Goal: Find contact information: Obtain details needed to contact an individual or organization

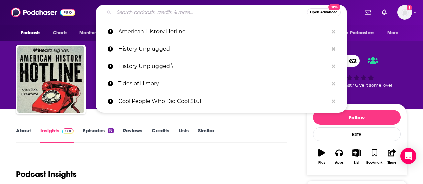
click at [137, 11] on input "Search podcasts, credits, & more..." at bounding box center [210, 12] width 193 height 11
type input "The Rest is History"
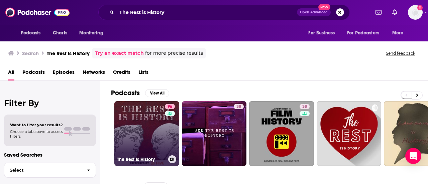
click at [137, 127] on link "96 The Rest Is History" at bounding box center [146, 133] width 65 height 65
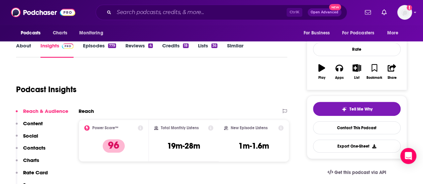
scroll to position [85, 0]
click at [30, 148] on p "Contacts" at bounding box center [34, 148] width 22 height 6
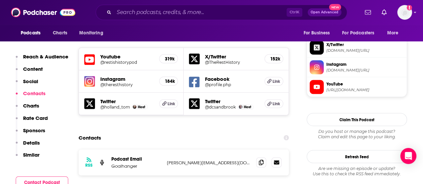
scroll to position [613, 0]
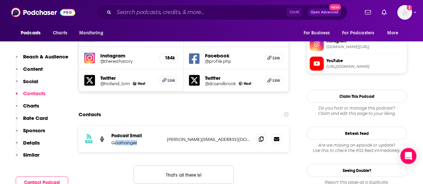
drag, startPoint x: 139, startPoint y: 105, endPoint x: 115, endPoint y: 104, distance: 24.5
click at [115, 140] on p "Goalhanger" at bounding box center [136, 143] width 50 height 6
click at [128, 140] on p "Goalhanger" at bounding box center [136, 143] width 50 height 6
click at [139, 140] on p "Goalhanger" at bounding box center [136, 143] width 50 height 6
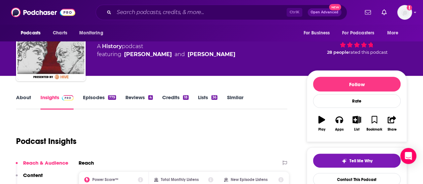
scroll to position [0, 0]
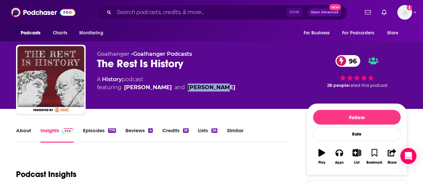
drag, startPoint x: 231, startPoint y: 89, endPoint x: 195, endPoint y: 88, distance: 36.1
click at [195, 88] on div "A History podcast featuring [PERSON_NAME] and [PERSON_NAME]" at bounding box center [196, 84] width 199 height 16
copy div "[PERSON_NAME]"
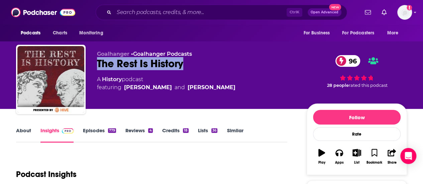
drag, startPoint x: 186, startPoint y: 62, endPoint x: 98, endPoint y: 63, distance: 88.3
click at [98, 63] on div "The Rest Is History 96" at bounding box center [196, 63] width 199 height 13
copy h2 "The Rest Is History"
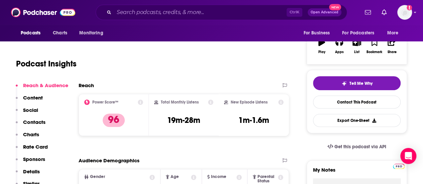
scroll to position [111, 0]
click at [33, 123] on p "Contacts" at bounding box center [34, 122] width 22 height 6
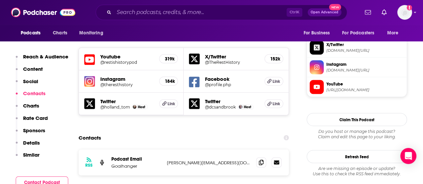
scroll to position [591, 0]
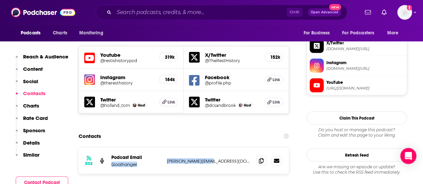
drag, startPoint x: 218, startPoint y: 125, endPoint x: 164, endPoint y: 121, distance: 54.3
click at [164, 148] on div "RSS Podcast Email Goalhanger [PERSON_NAME][EMAIL_ADDRESS][DOMAIN_NAME] [PERSON_…" at bounding box center [184, 161] width 210 height 26
click at [170, 148] on div "RSS Podcast Email Goalhanger [PERSON_NAME][EMAIL_ADDRESS][DOMAIN_NAME] [PERSON_…" at bounding box center [184, 161] width 210 height 26
drag, startPoint x: 217, startPoint y: 122, endPoint x: 166, endPoint y: 120, distance: 50.9
click at [166, 148] on div "RSS Podcast Email Goalhanger [PERSON_NAME][EMAIL_ADDRESS][DOMAIN_NAME] [PERSON_…" at bounding box center [184, 161] width 210 height 26
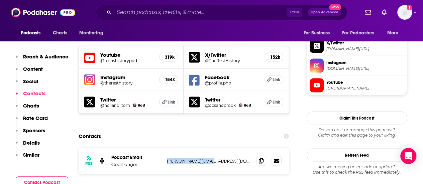
copy p "[PERSON_NAME][EMAIL_ADDRESS][DOMAIN_NAME]"
click at [178, 13] on input "Search podcasts, credits, & more..." at bounding box center [200, 12] width 173 height 11
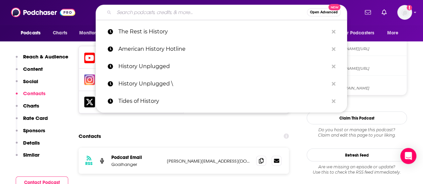
paste input "The American History Podcast"
type input "The American History Podcast"
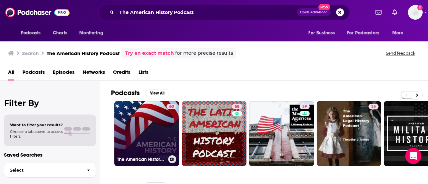
click at [151, 146] on link "60 The American History Podcast" at bounding box center [146, 133] width 65 height 65
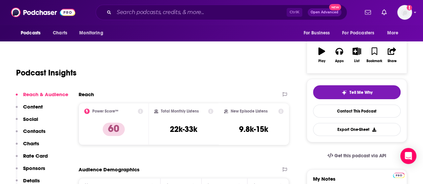
scroll to position [102, 0]
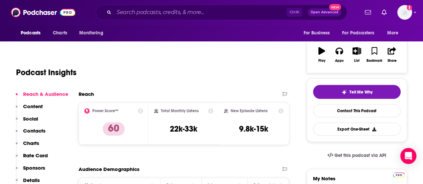
click at [30, 129] on p "Contacts" at bounding box center [34, 131] width 22 height 6
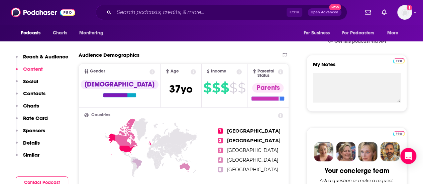
scroll to position [0, 0]
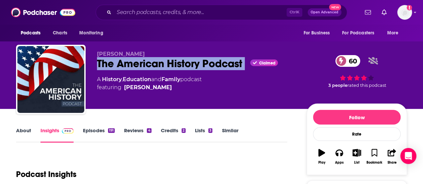
drag, startPoint x: 248, startPoint y: 63, endPoint x: 99, endPoint y: 60, distance: 148.5
click at [99, 60] on div "The American History Podcast Claimed 60" at bounding box center [196, 63] width 199 height 13
copy div "The American History Podcast"
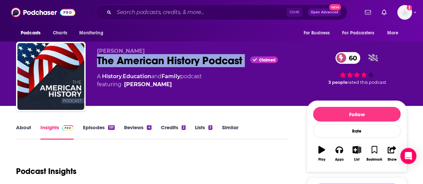
scroll to position [3, 0]
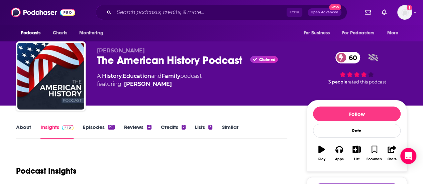
click at [201, 89] on div "[PERSON_NAME] The American History Podcast Claimed 60 A History , Education and…" at bounding box center [196, 74] width 199 height 54
click at [143, 16] on input "Search podcasts, credits, & more..." at bounding box center [200, 12] width 173 height 11
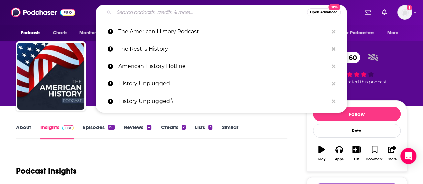
paste input "History That Doesn't Suck"
type input "History That Doesn't Suck"
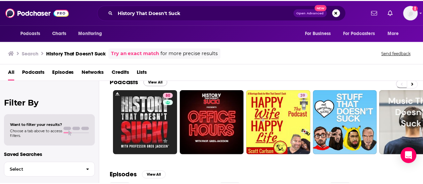
scroll to position [11, 0]
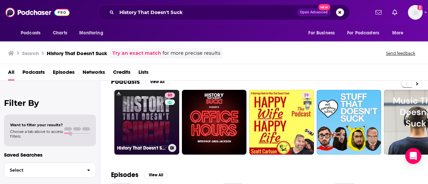
click at [146, 112] on link "80 History That Doesn't Suck" at bounding box center [146, 122] width 65 height 65
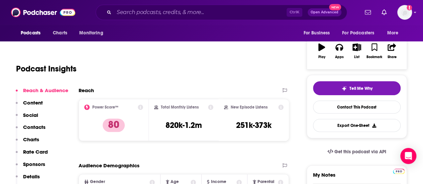
click at [36, 127] on p "Contacts" at bounding box center [34, 127] width 22 height 6
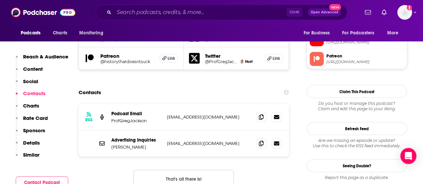
scroll to position [637, 0]
drag, startPoint x: 225, startPoint y: 85, endPoint x: 167, endPoint y: 82, distance: 58.9
click at [167, 115] on p "[EMAIL_ADDRESS][DOMAIN_NAME]" at bounding box center [209, 118] width 84 height 6
copy p "[EMAIL_ADDRESS][DOMAIN_NAME]"
click at [231, 105] on div "RSS Podcast Email ProfGregJackson [EMAIL_ADDRESS][DOMAIN_NAME] [EMAIL_ADDRESS][…" at bounding box center [184, 118] width 210 height 26
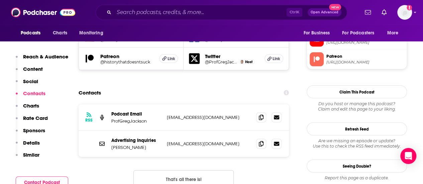
click at [133, 17] on div "Ctrl K Open Advanced New" at bounding box center [222, 12] width 252 height 15
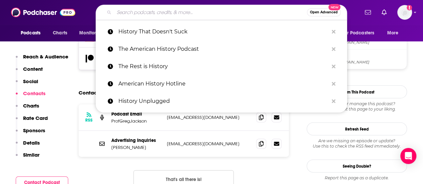
click at [132, 16] on input "Search podcasts, credits, & more..." at bounding box center [210, 12] width 193 height 11
paste input "This Day"
type input "This Day"
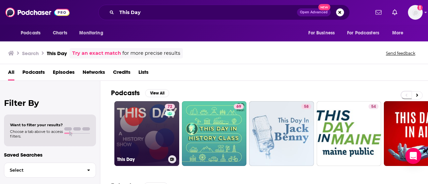
click at [136, 110] on link "72 This Day" at bounding box center [146, 133] width 65 height 65
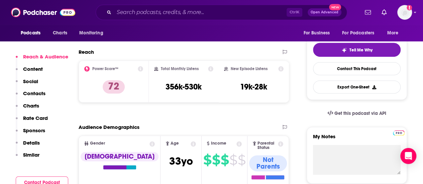
scroll to position [155, 0]
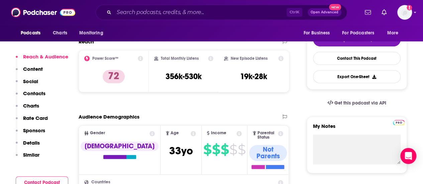
click at [31, 94] on p "Contacts" at bounding box center [34, 93] width 22 height 6
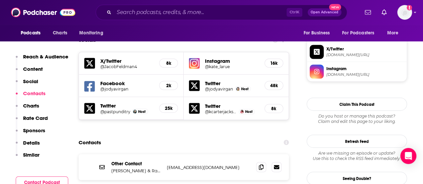
scroll to position [585, 0]
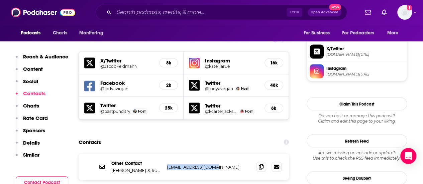
drag, startPoint x: 217, startPoint y: 120, endPoint x: 166, endPoint y: 121, distance: 51.9
click at [166, 154] on div "Other Contact [PERSON_NAME] & Radiotopia [EMAIL_ADDRESS][DOMAIN_NAME] [EMAIL_AD…" at bounding box center [184, 167] width 210 height 26
copy p "[EMAIL_ADDRESS][DOMAIN_NAME]"
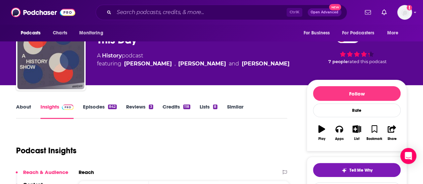
scroll to position [0, 0]
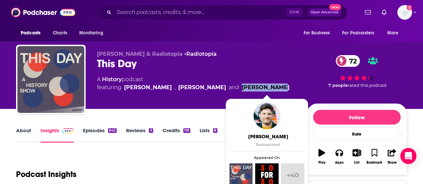
drag, startPoint x: 288, startPoint y: 87, endPoint x: 249, endPoint y: 87, distance: 39.1
click at [249, 87] on div "A History podcast featuring [PERSON_NAME] , [PERSON_NAME] and [PERSON_NAME]" at bounding box center [196, 84] width 199 height 16
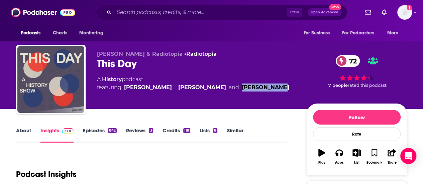
copy link "[PERSON_NAME]"
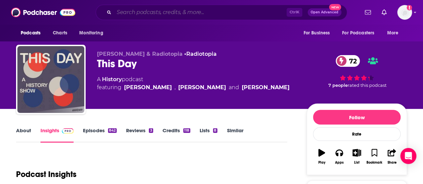
click at [133, 17] on input "Search podcasts, credits, & more..." at bounding box center [200, 12] width 173 height 11
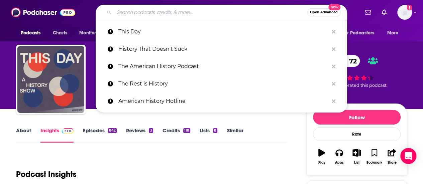
paste input "You're Wrong About"
type input "You're Wrong About"
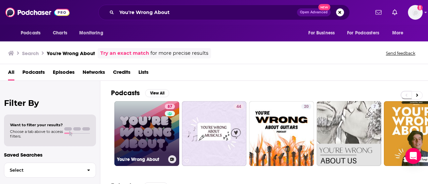
click at [160, 119] on link "87 You're Wrong About" at bounding box center [146, 133] width 65 height 65
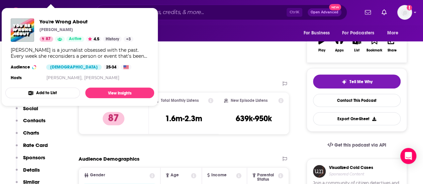
scroll to position [113, 0]
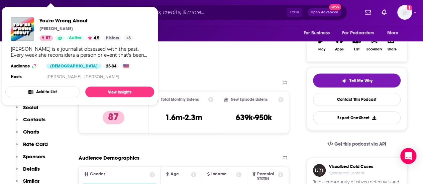
click at [178, 52] on div "Podcast Insights" at bounding box center [149, 57] width 266 height 34
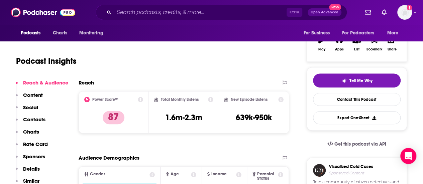
click at [31, 119] on p "Contacts" at bounding box center [34, 119] width 22 height 6
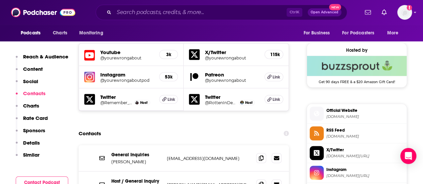
scroll to position [582, 0]
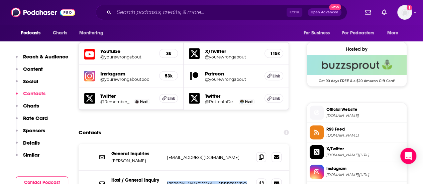
drag, startPoint x: 246, startPoint y: 152, endPoint x: 164, endPoint y: 153, distance: 82.3
click at [164, 171] on div "Host / General Inquiry [PERSON_NAME] [PERSON_NAME][EMAIL_ADDRESS][DOMAIN_NAME] …" at bounding box center [184, 184] width 210 height 26
copy div "[PERSON_NAME][EMAIL_ADDRESS][DOMAIN_NAME]"
drag, startPoint x: 234, startPoint y: 126, endPoint x: 166, endPoint y: 124, distance: 68.9
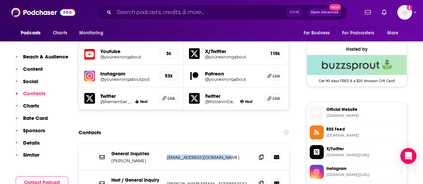
click at [166, 144] on div "General Inquiries [PERSON_NAME] [EMAIL_ADDRESS][DOMAIN_NAME] [EMAIL_ADDRESS][DO…" at bounding box center [184, 157] width 210 height 26
click at [155, 18] on div "Ctrl K Open Advanced New" at bounding box center [222, 12] width 252 height 15
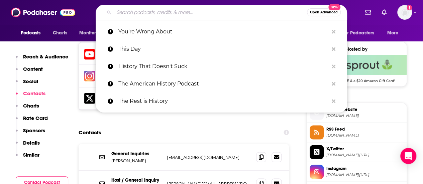
click at [153, 15] on input "Search podcasts, credits, & more..." at bounding box center [210, 12] width 193 height 11
paste input "[PERSON_NAME] History Hit"
type input "[PERSON_NAME] History Hit"
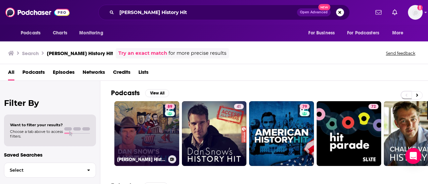
click at [140, 123] on link "89 [PERSON_NAME] History Hit" at bounding box center [146, 133] width 65 height 65
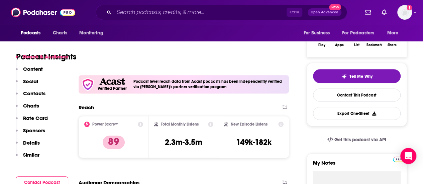
scroll to position [129, 0]
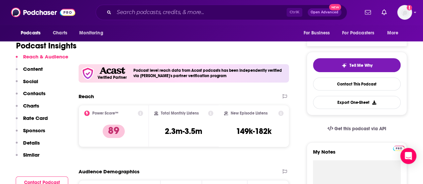
click at [35, 92] on p "Contacts" at bounding box center [34, 93] width 22 height 6
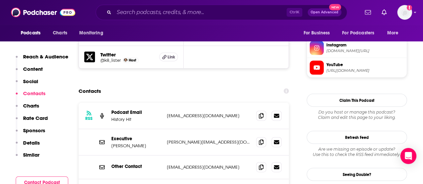
scroll to position [690, 0]
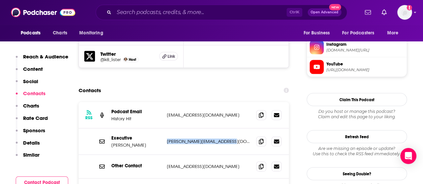
drag, startPoint x: 222, startPoint y: 127, endPoint x: 166, endPoint y: 125, distance: 56.2
click at [166, 129] on div "Executive [PERSON_NAME] [PERSON_NAME][EMAIL_ADDRESS][DOMAIN_NAME] [DOMAIN_NAME]…" at bounding box center [184, 142] width 210 height 26
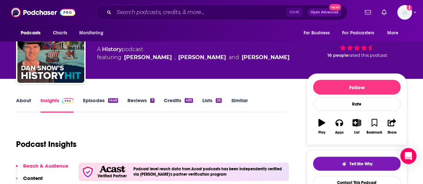
scroll to position [0, 0]
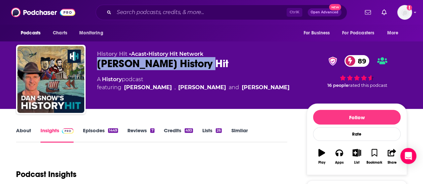
drag, startPoint x: 211, startPoint y: 65, endPoint x: 99, endPoint y: 62, distance: 112.1
click at [99, 62] on div "[PERSON_NAME] History Hit 89" at bounding box center [196, 63] width 199 height 13
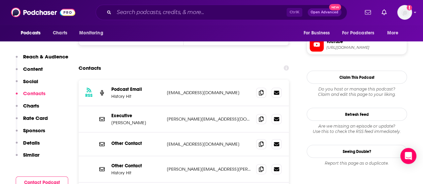
scroll to position [712, 0]
click at [137, 14] on input "Search podcasts, credits, & more..." at bounding box center [200, 12] width 173 height 11
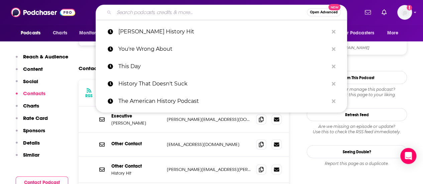
paste input "History Extra Podcast"
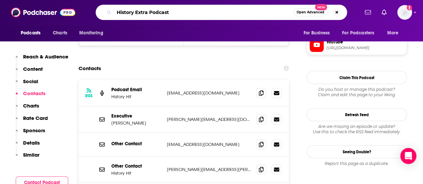
type input "History Extra Podcast"
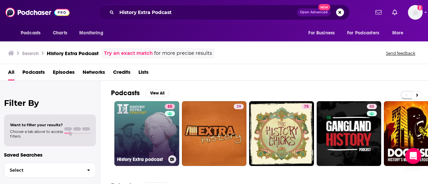
click at [158, 119] on link "85 History Extra podcast" at bounding box center [146, 133] width 65 height 65
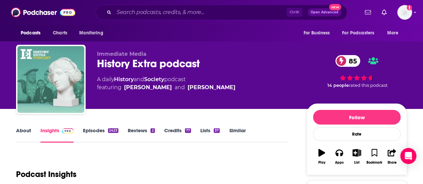
click at [20, 129] on link "About" at bounding box center [23, 134] width 15 height 15
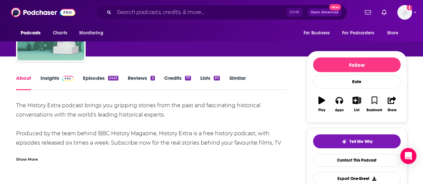
scroll to position [5, 0]
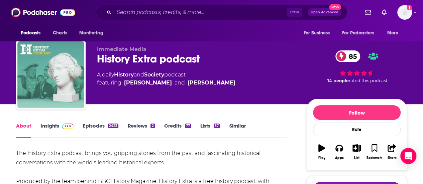
click at [48, 128] on link "Insights" at bounding box center [56, 130] width 33 height 15
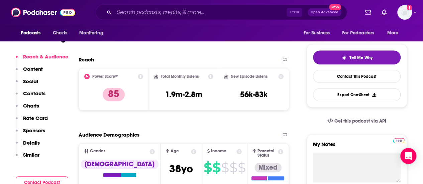
click at [29, 95] on p "Contacts" at bounding box center [34, 93] width 22 height 6
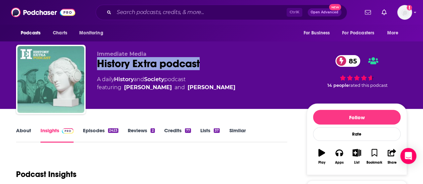
drag, startPoint x: 205, startPoint y: 62, endPoint x: 96, endPoint y: 63, distance: 109.1
click at [96, 63] on div "Immediate Media History Extra podcast 85 A daily History and Society podcast fe…" at bounding box center [211, 81] width 391 height 72
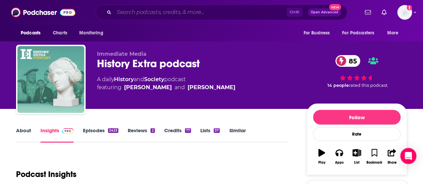
click at [139, 11] on input "Search podcasts, credits, & more..." at bounding box center [200, 12] width 173 height 11
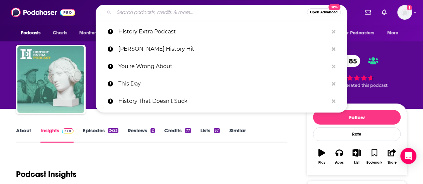
paste input "The Lincoln Project"
type input "The Lincoln Project"
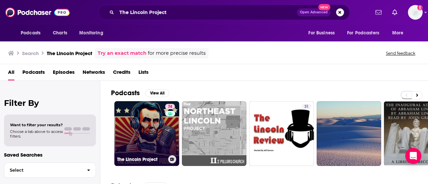
click at [138, 147] on link "74 The Lincoln Project" at bounding box center [146, 133] width 65 height 65
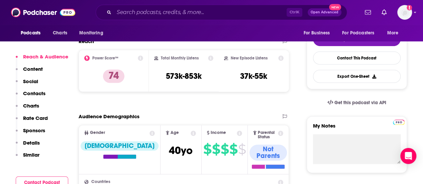
scroll to position [143, 0]
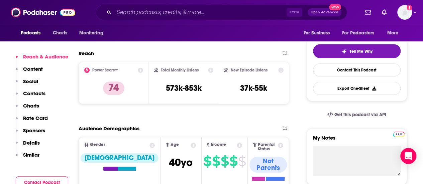
click at [29, 91] on p "Contacts" at bounding box center [34, 93] width 22 height 6
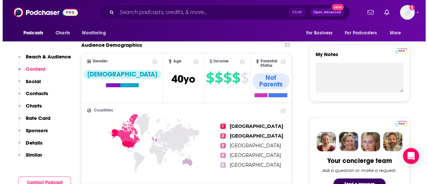
scroll to position [0, 0]
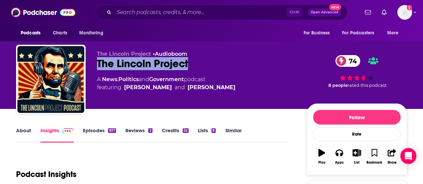
drag, startPoint x: 191, startPoint y: 65, endPoint x: 94, endPoint y: 64, distance: 97.7
click at [94, 64] on div "The Lincoln Project • Audioboom The Lincoln Project 74 A News , Politics and Go…" at bounding box center [211, 81] width 391 height 72
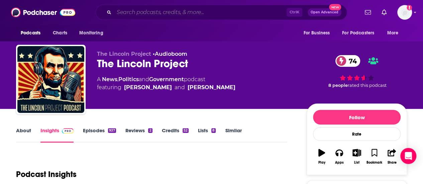
click at [139, 7] on input "Search podcasts, credits, & more..." at bounding box center [200, 12] width 173 height 11
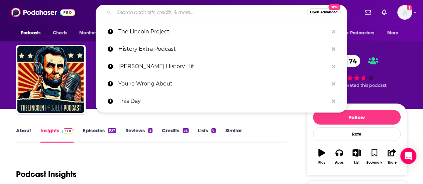
paste input "American History Hotline"
type input "American History Hotline"
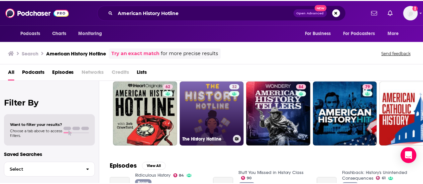
scroll to position [20, 0]
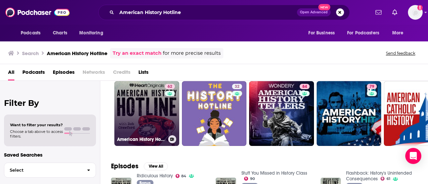
click at [134, 98] on link "62 American History Hotline" at bounding box center [146, 113] width 65 height 65
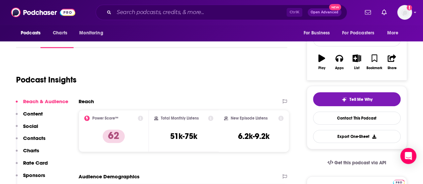
scroll to position [120, 0]
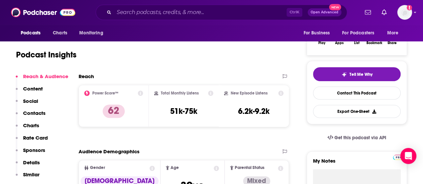
click at [39, 111] on p "Contacts" at bounding box center [34, 113] width 22 height 6
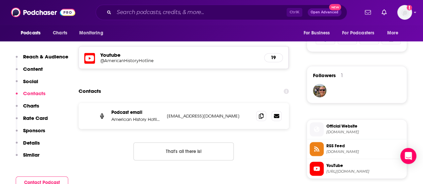
scroll to position [450, 0]
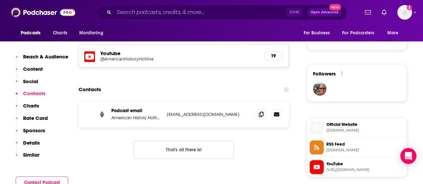
drag, startPoint x: 240, startPoint y: 112, endPoint x: 167, endPoint y: 112, distance: 72.6
click at [167, 112] on p "[EMAIL_ADDRESS][DOMAIN_NAME]" at bounding box center [209, 115] width 84 height 6
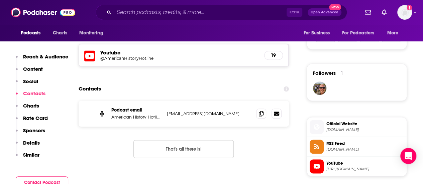
scroll to position [452, 0]
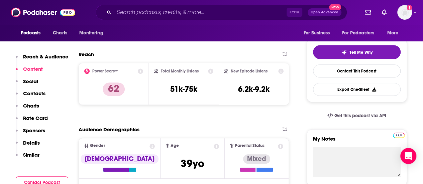
scroll to position [0, 0]
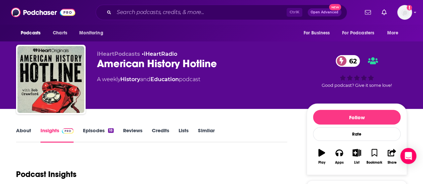
click at [20, 130] on link "About" at bounding box center [23, 134] width 15 height 15
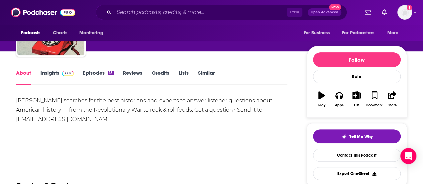
scroll to position [58, 0]
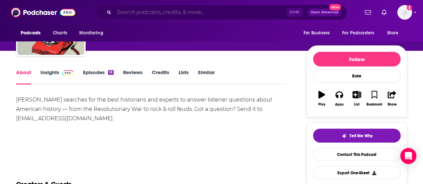
click at [142, 16] on input "Search podcasts, credits, & more..." at bounding box center [200, 12] width 173 height 11
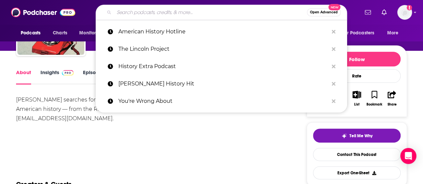
paste input "Pod Save the People"
type input "Pod Save the People"
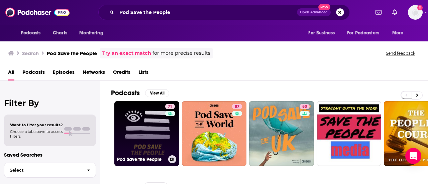
click at [155, 129] on link "71 Pod Save the People" at bounding box center [146, 133] width 65 height 65
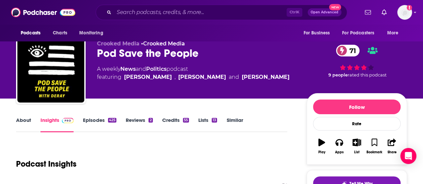
scroll to position [19, 0]
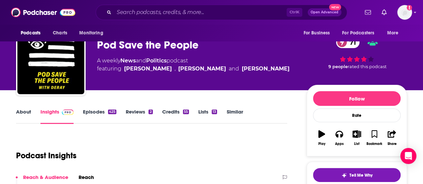
click at [19, 111] on link "About" at bounding box center [23, 116] width 15 height 15
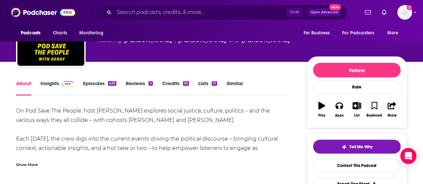
scroll to position [47, 0]
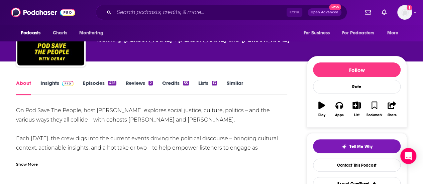
click at [29, 166] on div "Show More" at bounding box center [27, 164] width 22 height 6
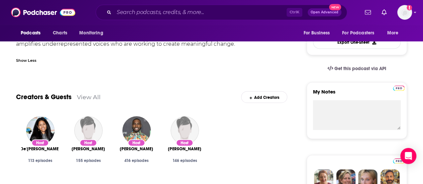
scroll to position [0, 0]
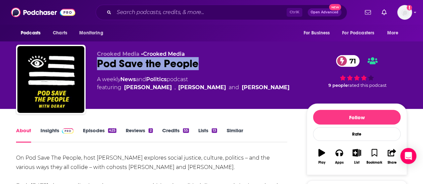
drag, startPoint x: 196, startPoint y: 65, endPoint x: 93, endPoint y: 67, distance: 102.7
click at [93, 67] on div "Crooked Media • Crooked Media Pod Save the People 71 A weekly News and Politics…" at bounding box center [211, 81] width 391 height 72
click at [152, 14] on input "Search podcasts, credits, & more..." at bounding box center [200, 12] width 173 height 11
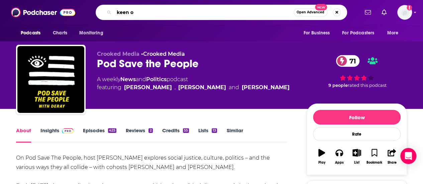
type input "keen on"
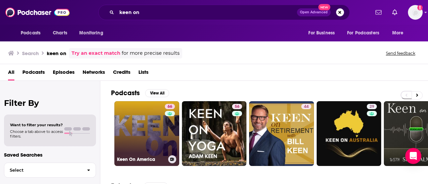
click at [151, 119] on link "66 Keen On America" at bounding box center [146, 133] width 65 height 65
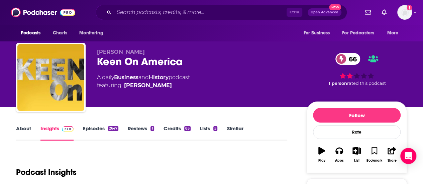
scroll to position [2, 0]
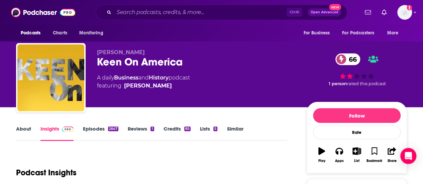
click at [21, 128] on link "About" at bounding box center [23, 133] width 15 height 15
